Goal: Task Accomplishment & Management: Complete application form

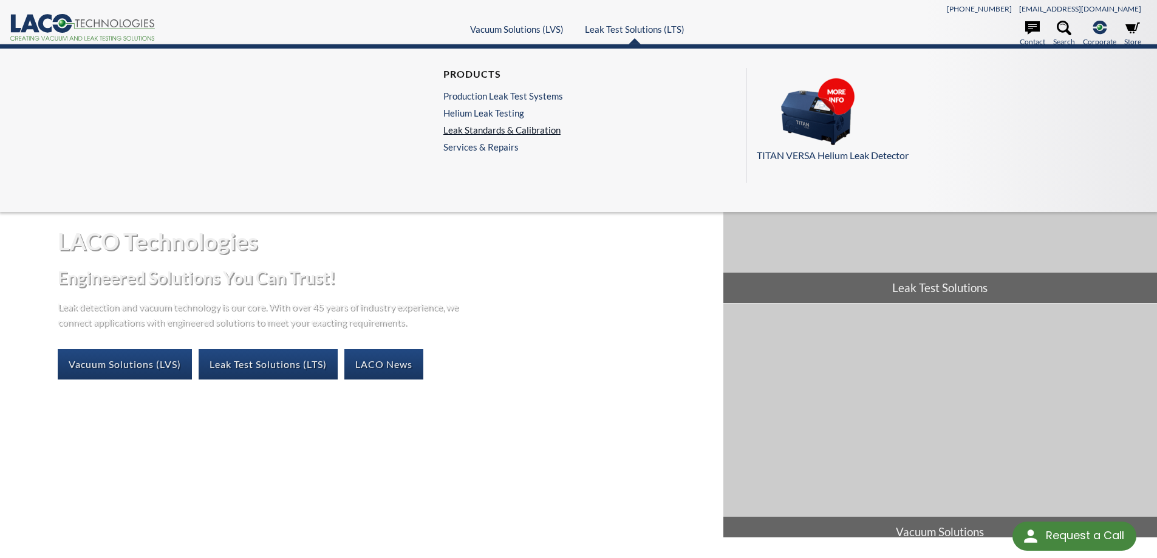
click at [500, 130] on link "Leak Standards & Calibration" at bounding box center [503, 130] width 120 height 11
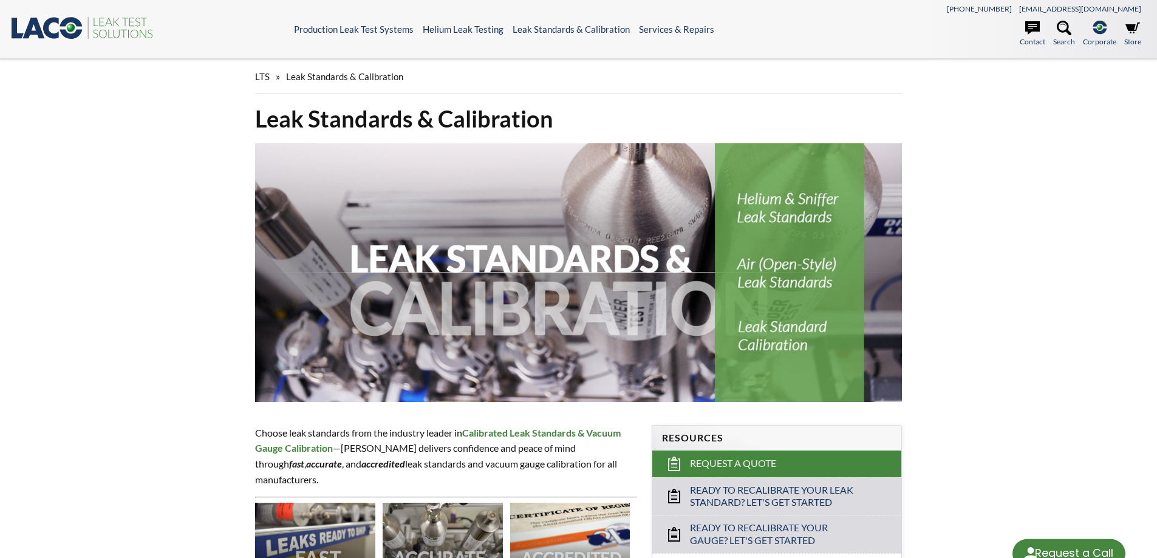
select select "Language Translate Widget"
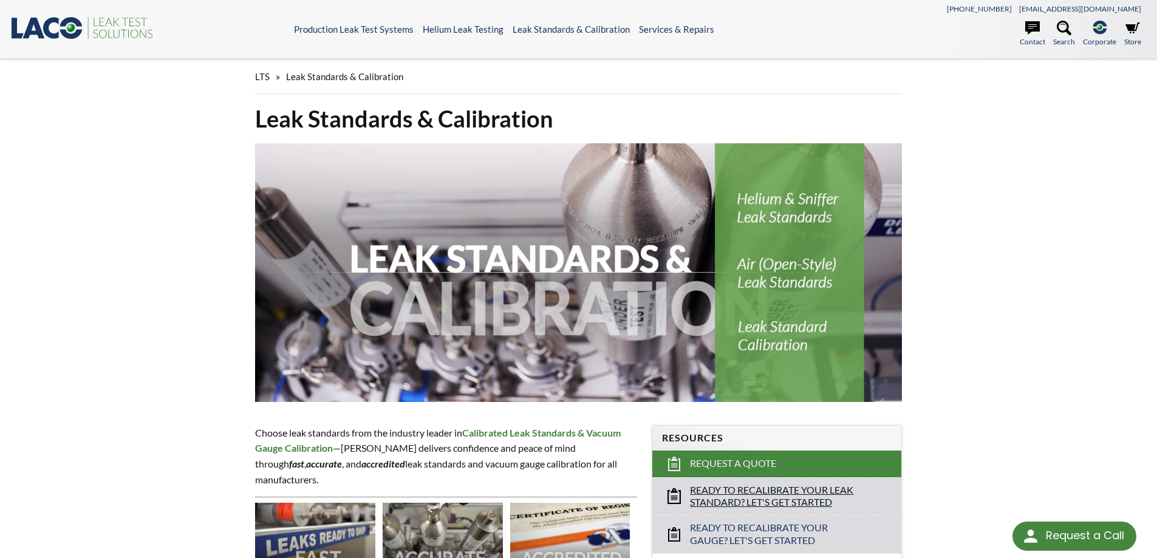
click at [799, 496] on span "Ready to Recalibrate Your Leak Standard? Let's Get Started" at bounding box center [778, 497] width 176 height 26
